Goal: Navigation & Orientation: Find specific page/section

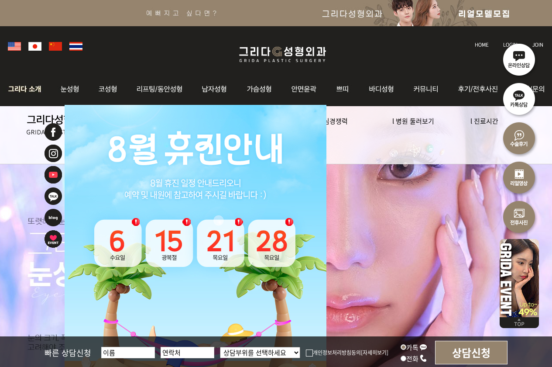
click at [31, 95] on img at bounding box center [26, 89] width 47 height 34
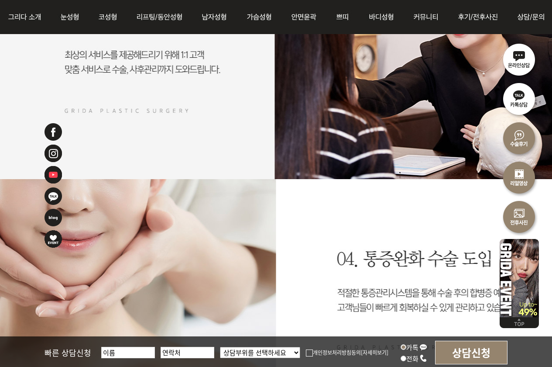
scroll to position [112, 0]
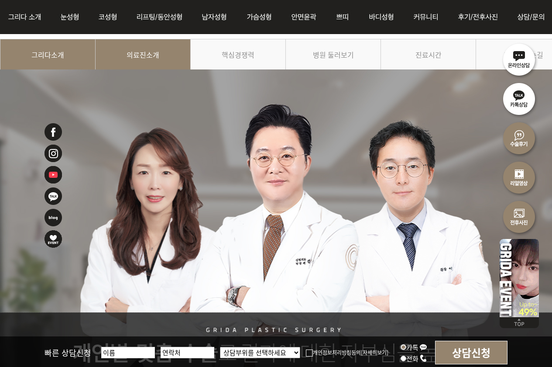
drag, startPoint x: 216, startPoint y: 253, endPoint x: 160, endPoint y: 210, distance: 70.3
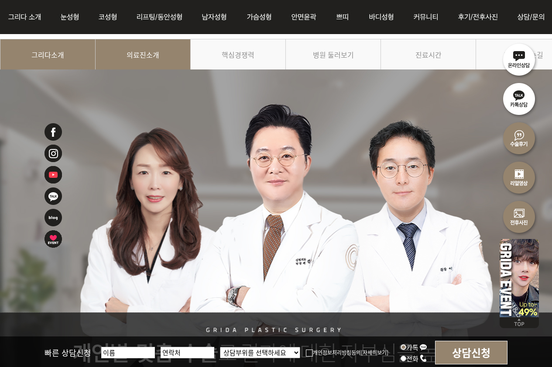
scroll to position [0, 0]
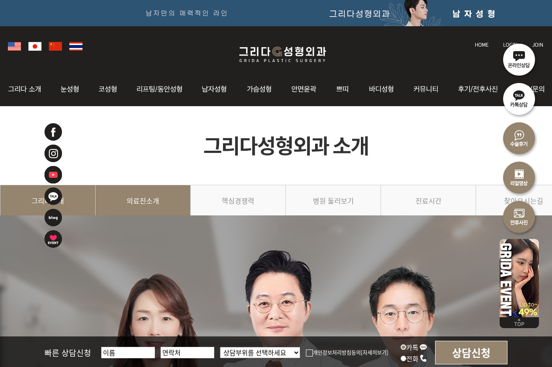
click at [159, 209] on link "의료진소개" at bounding box center [143, 205] width 95 height 40
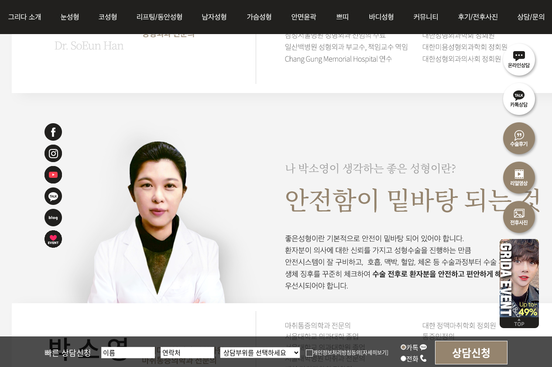
scroll to position [1441, 0]
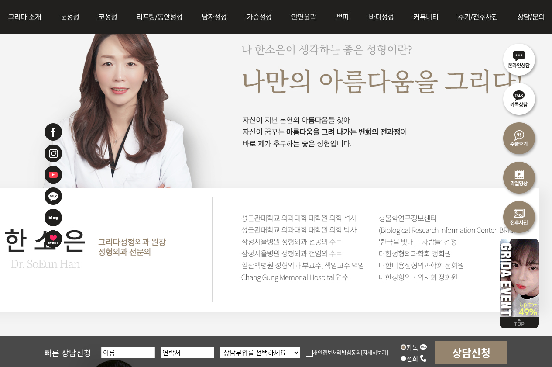
drag, startPoint x: 188, startPoint y: 293, endPoint x: 235, endPoint y: 292, distance: 47.6
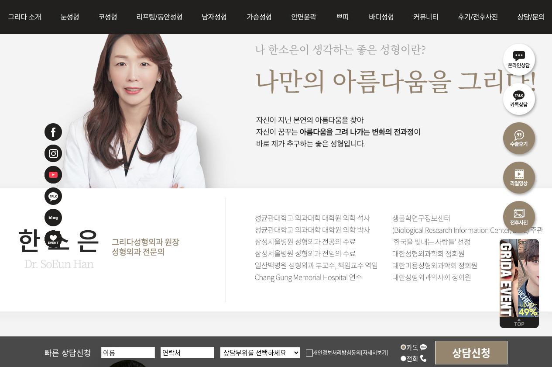
scroll to position [1441, 4]
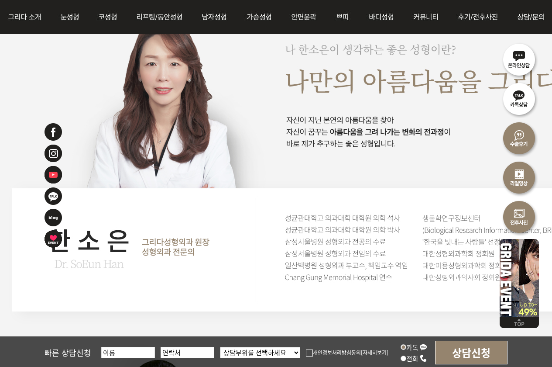
drag, startPoint x: 235, startPoint y: 292, endPoint x: 210, endPoint y: 291, distance: 24.9
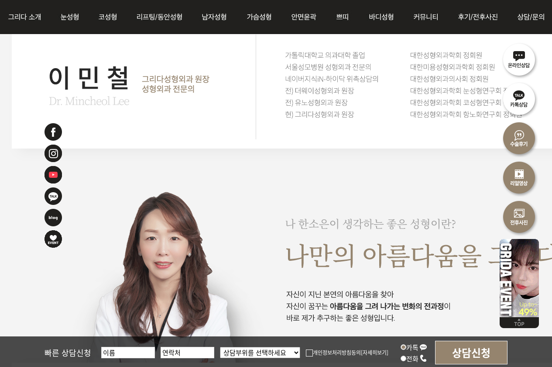
scroll to position [1266, 0]
